Goal: Browse casually

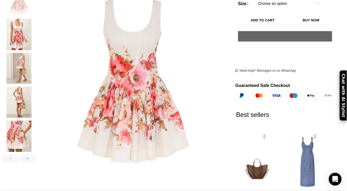
scroll to position [0, 56]
click at [28, 89] on img "4 / 8" at bounding box center [19, 102] width 33 height 31
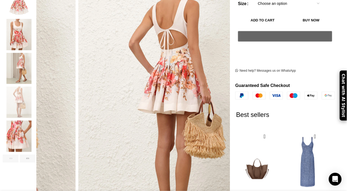
click at [32, 124] on img "5 / 8" at bounding box center [19, 135] width 33 height 31
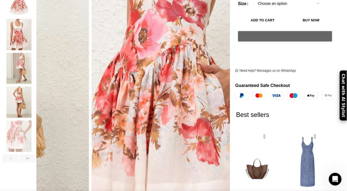
scroll to position [0, 112]
click at [29, 55] on img "3 / 8" at bounding box center [19, 68] width 33 height 31
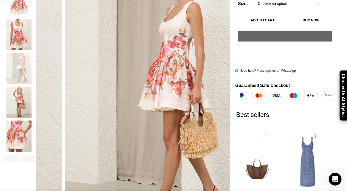
click at [31, 32] on img "2 / 8" at bounding box center [19, 34] width 33 height 31
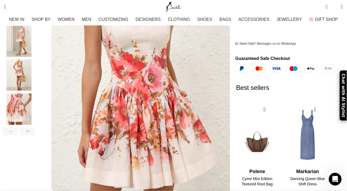
scroll to position [0, 386]
